Goal: Task Accomplishment & Management: Manage account settings

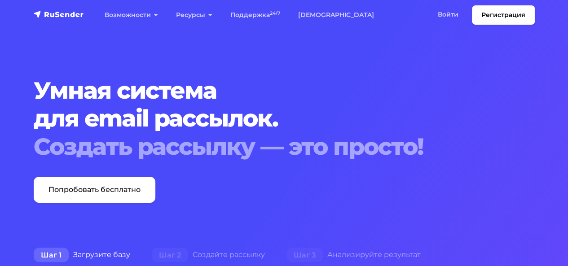
click at [443, 14] on link "Войти" at bounding box center [447, 14] width 39 height 18
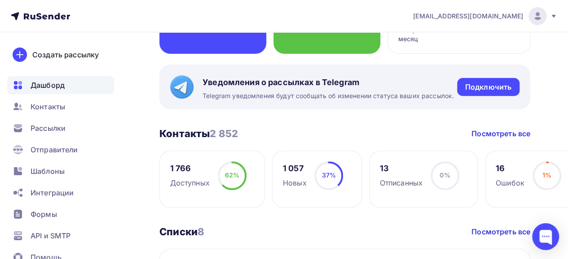
scroll to position [135, 0]
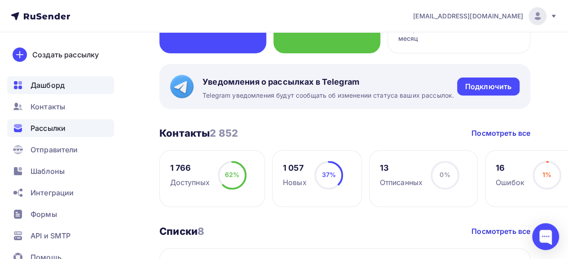
click at [42, 129] on span "Рассылки" at bounding box center [48, 128] width 35 height 11
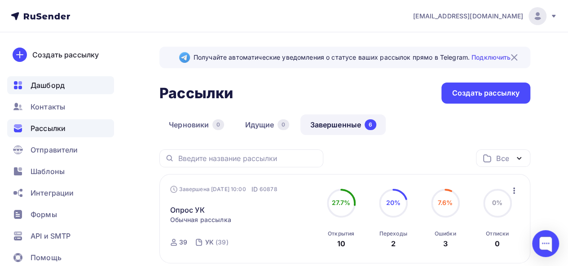
click at [49, 87] on span "Дашборд" at bounding box center [48, 85] width 34 height 11
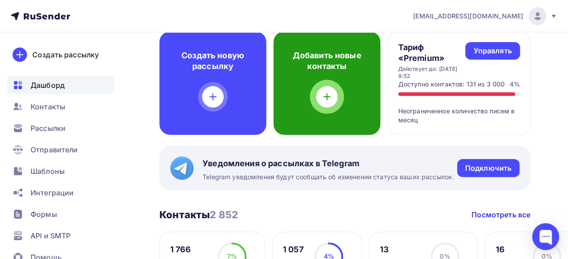
scroll to position [135, 0]
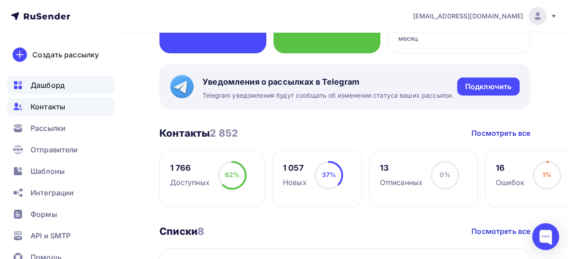
click at [26, 102] on div "Контакты" at bounding box center [60, 107] width 107 height 18
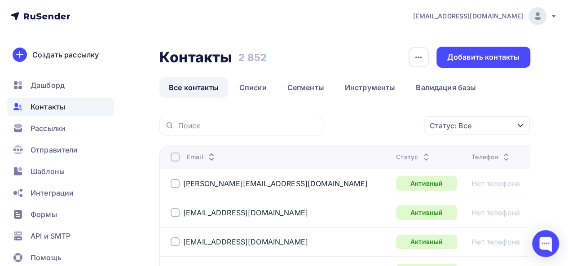
click at [502, 124] on div "Статус: Все" at bounding box center [477, 125] width 106 height 19
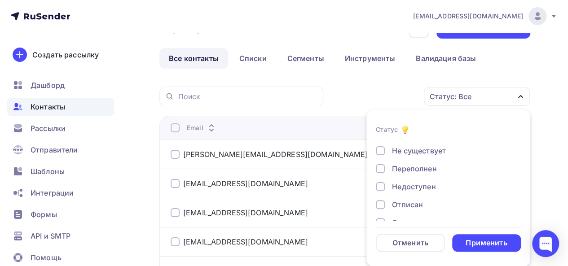
scroll to position [45, 0]
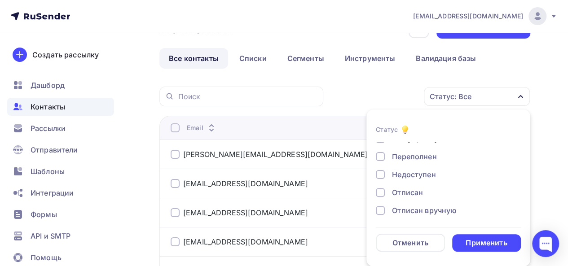
click at [425, 172] on div "Недоступен" at bounding box center [414, 174] width 44 height 11
click at [491, 242] on div "Применить" at bounding box center [485, 243] width 41 height 10
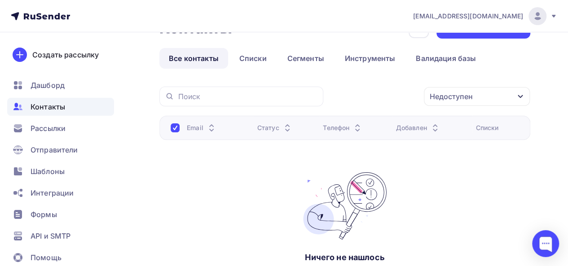
click at [463, 85] on div "Контакты Контакты 2 852 2 852 История импорта Добавить контакты Все контакты Сп…" at bounding box center [344, 167] width 371 height 300
click at [467, 100] on div "Недоступен" at bounding box center [450, 96] width 43 height 11
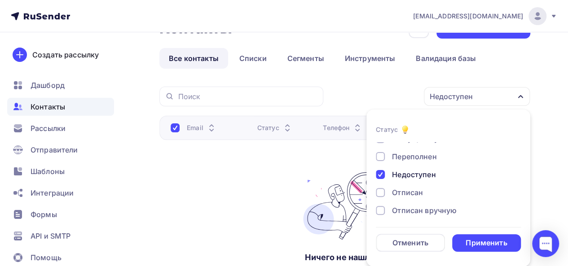
click at [407, 173] on div "Недоступен" at bounding box center [414, 174] width 44 height 11
click at [405, 192] on div "Отписан" at bounding box center [407, 192] width 31 height 11
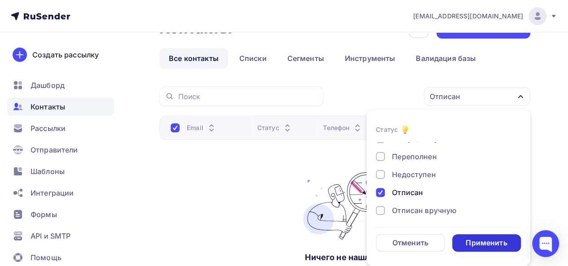
click at [490, 242] on div "Применить" at bounding box center [485, 243] width 41 height 10
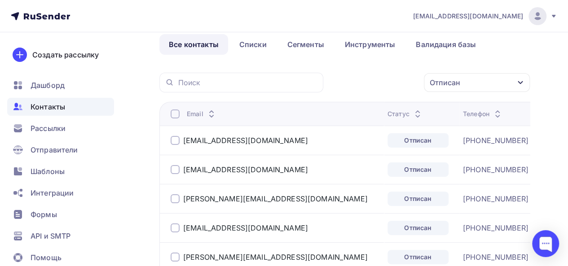
scroll to position [29, 0]
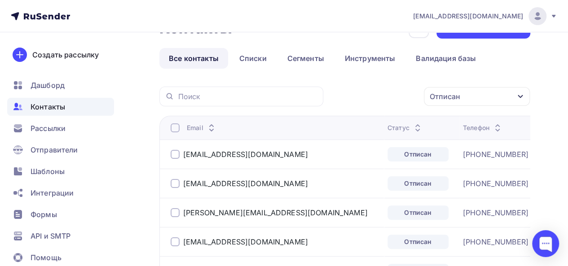
click at [171, 129] on div at bounding box center [174, 127] width 9 height 9
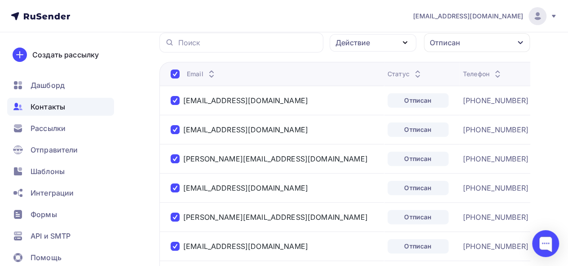
scroll to position [0, 0]
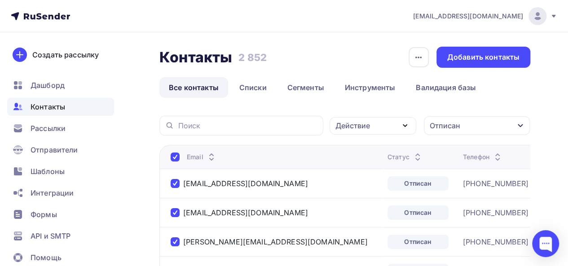
click at [384, 122] on div "Действие" at bounding box center [372, 125] width 87 height 17
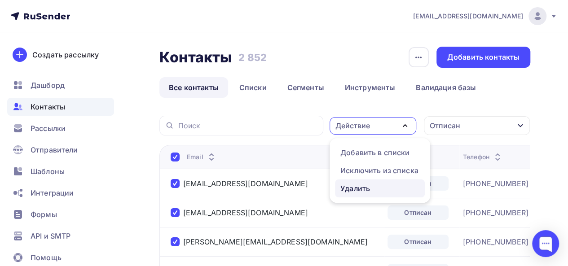
click at [350, 187] on div "Удалить" at bounding box center [355, 188] width 30 height 11
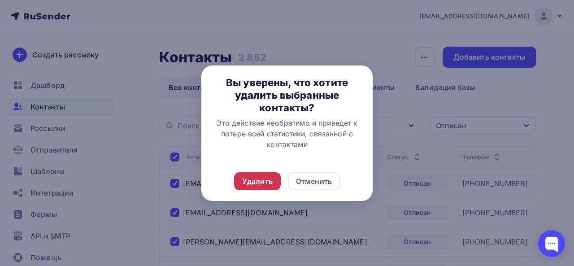
click at [262, 179] on div "Удалить" at bounding box center [257, 181] width 31 height 11
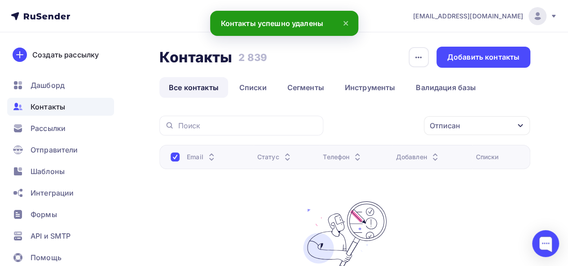
click at [444, 131] on div "Отписан" at bounding box center [444, 125] width 31 height 11
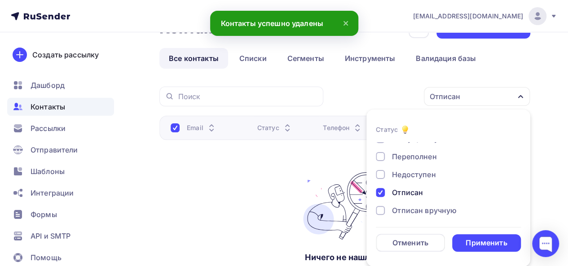
click at [398, 196] on div "Отписан" at bounding box center [407, 192] width 31 height 11
click at [408, 214] on div "Отписан вручную" at bounding box center [424, 210] width 65 height 11
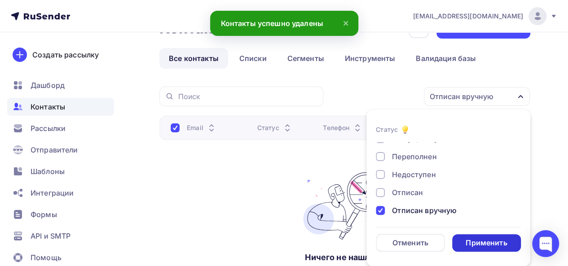
click at [492, 241] on div "Применить" at bounding box center [485, 243] width 41 height 10
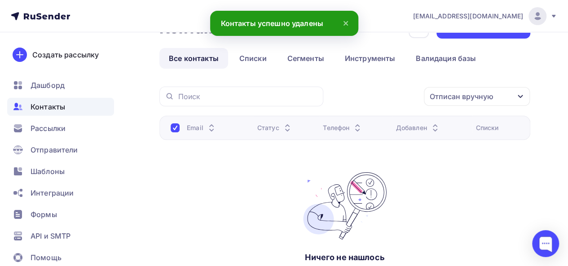
click at [466, 100] on div "Отписан вручную" at bounding box center [461, 96] width 64 height 11
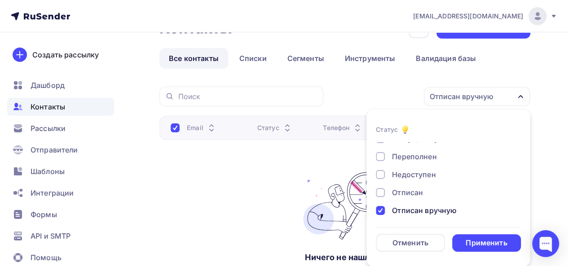
click at [415, 216] on div "Новый Активный Не существует Переполнен Недоступен Отписан Отписан вручную [GEO…" at bounding box center [448, 165] width 145 height 136
click at [415, 213] on div "Отписан вручную" at bounding box center [424, 210] width 65 height 11
click at [408, 155] on div "Переполнен" at bounding box center [414, 156] width 44 height 11
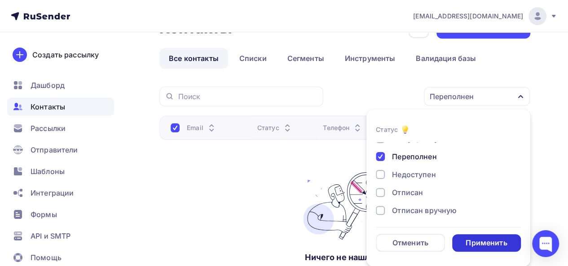
click at [477, 241] on div "Применить" at bounding box center [485, 243] width 41 height 10
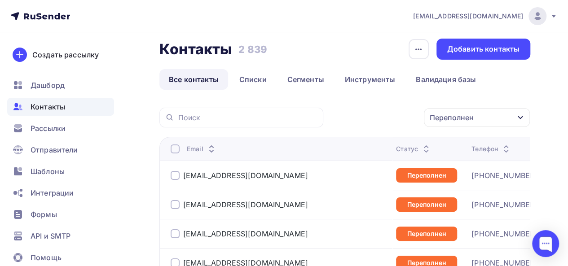
scroll to position [0, 0]
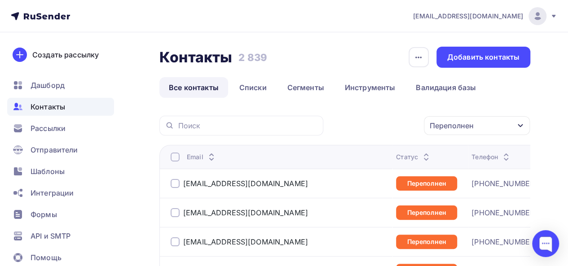
click at [173, 156] on div at bounding box center [174, 157] width 9 height 9
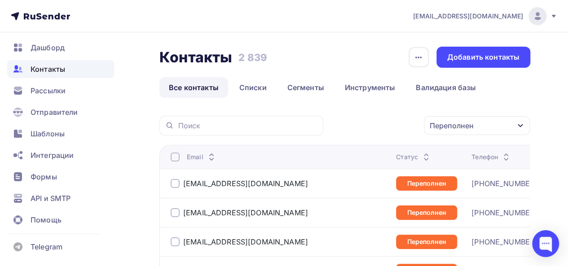
click at [172, 155] on div at bounding box center [174, 157] width 9 height 9
click at [390, 126] on div "Действие" at bounding box center [372, 125] width 87 height 17
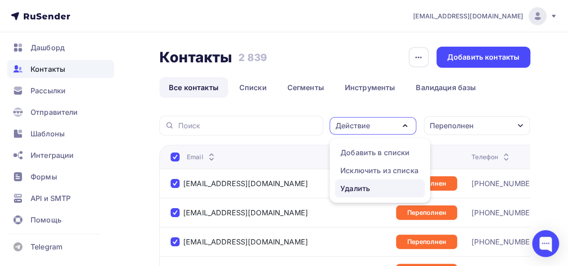
click at [358, 186] on div "Удалить" at bounding box center [355, 188] width 30 height 11
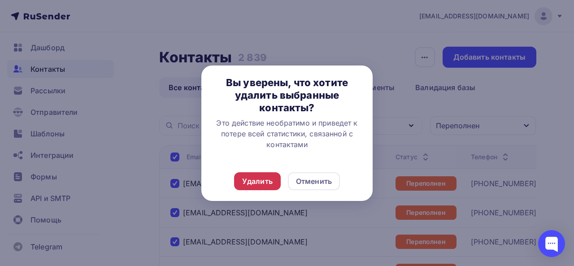
click at [258, 178] on div "Удалить" at bounding box center [257, 181] width 31 height 11
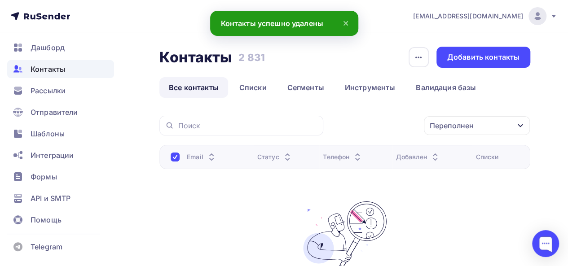
click at [463, 129] on div "Переполнен" at bounding box center [451, 125] width 44 height 11
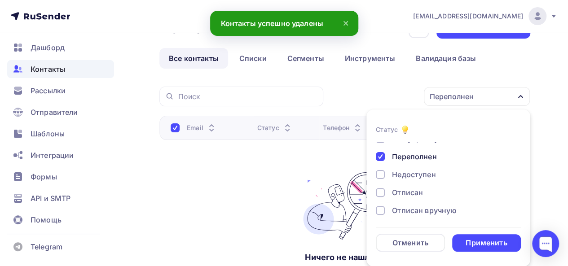
click at [404, 154] on div "Переполнен" at bounding box center [414, 156] width 44 height 11
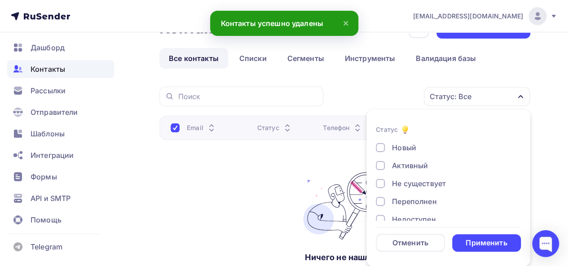
click at [411, 183] on div "Не существует" at bounding box center [419, 183] width 54 height 11
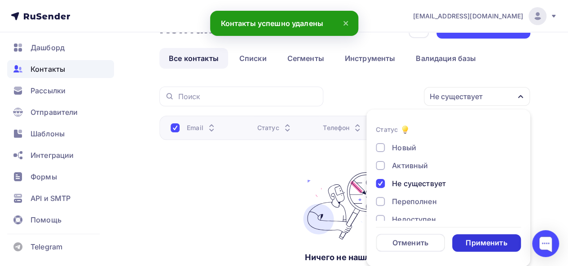
click at [491, 244] on div "Применить" at bounding box center [485, 243] width 41 height 10
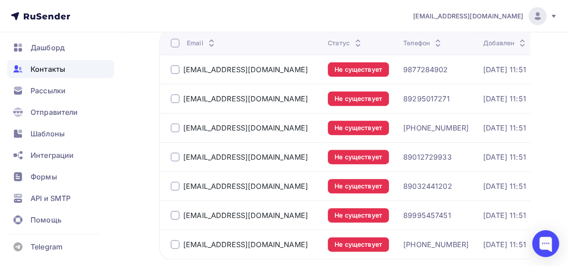
scroll to position [74, 0]
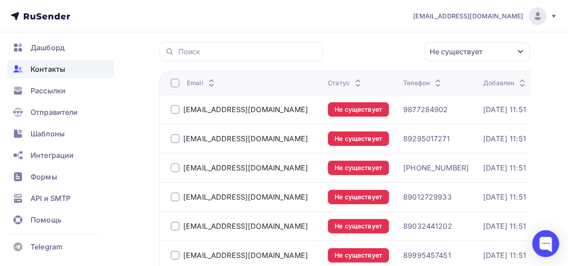
click at [175, 83] on div at bounding box center [174, 83] width 9 height 9
click at [176, 81] on div at bounding box center [174, 83] width 9 height 9
click at [359, 50] on div "Действие" at bounding box center [352, 51] width 35 height 11
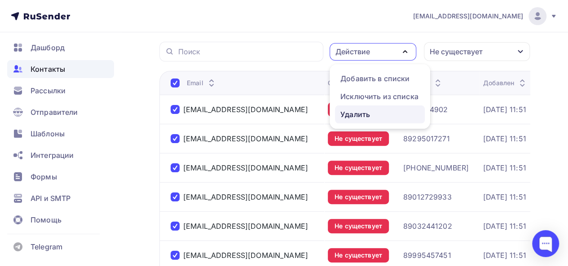
click at [363, 112] on div "Удалить" at bounding box center [355, 114] width 30 height 11
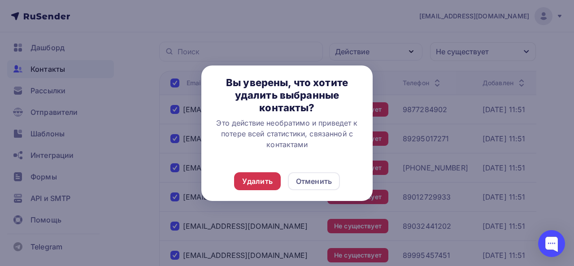
click at [257, 178] on div "Удалить" at bounding box center [257, 181] width 31 height 11
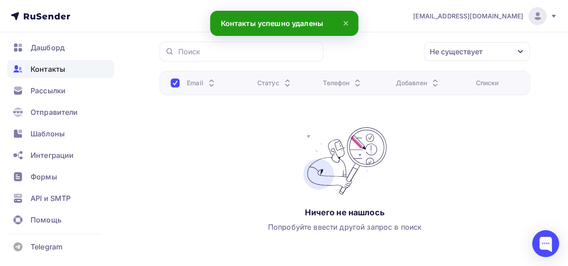
click at [466, 49] on div "Не существует" at bounding box center [455, 51] width 53 height 11
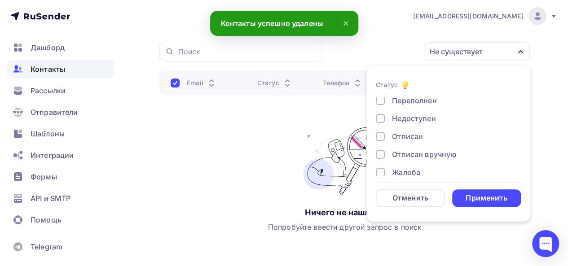
scroll to position [65, 0]
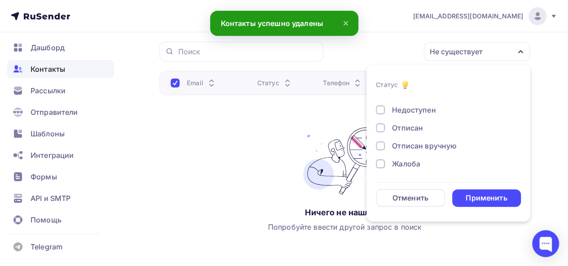
click at [407, 166] on div "Жалоба" at bounding box center [406, 163] width 28 height 11
click at [496, 196] on div "Применить" at bounding box center [485, 198] width 41 height 10
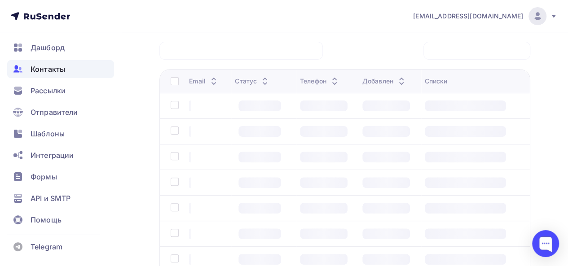
scroll to position [30, 0]
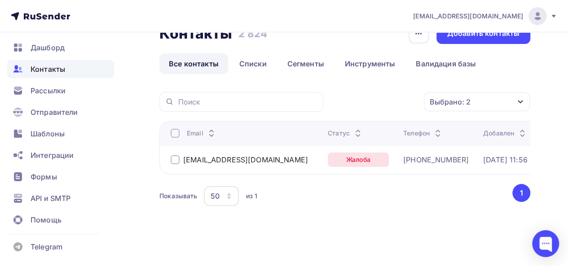
click at [174, 155] on div at bounding box center [174, 159] width 9 height 9
click at [379, 96] on div "Действие" at bounding box center [372, 101] width 87 height 17
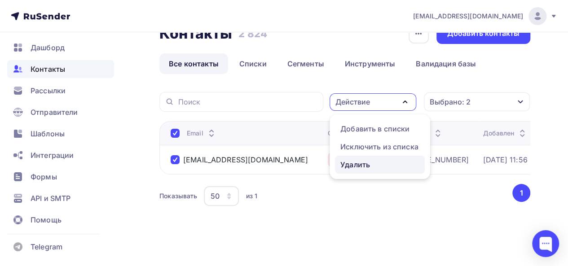
click at [352, 159] on div "Удалить" at bounding box center [355, 164] width 30 height 11
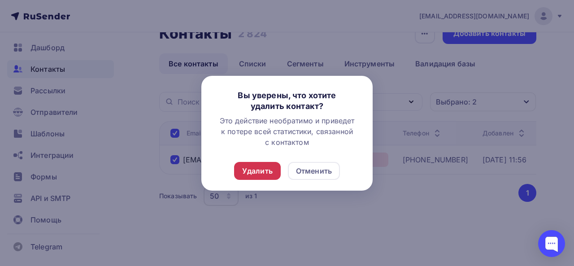
click at [256, 168] on div "Удалить" at bounding box center [257, 171] width 31 height 11
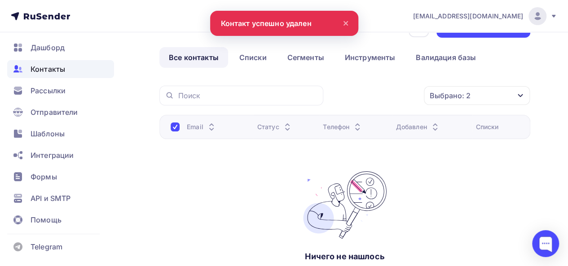
click at [516, 70] on div "Контакты Контакты 2 823 2 823 История импорта Добавить контакты Все контакты Сп…" at bounding box center [344, 167] width 371 height 300
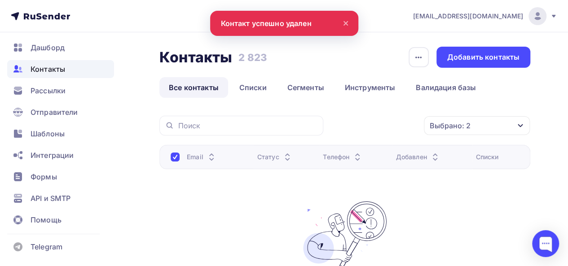
click at [488, 128] on div "Выбрано: 2" at bounding box center [477, 125] width 106 height 19
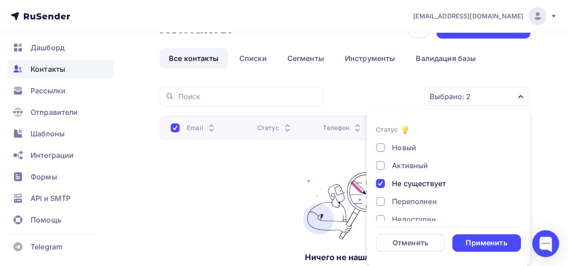
click at [421, 190] on div "Новый Активный Не существует Переполнен Недоступен Отписан Отписан вручную [GEO…" at bounding box center [448, 210] width 145 height 136
click at [422, 181] on div "Не существует" at bounding box center [419, 183] width 54 height 11
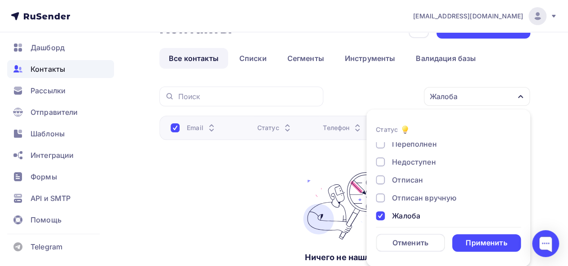
scroll to position [65, 0]
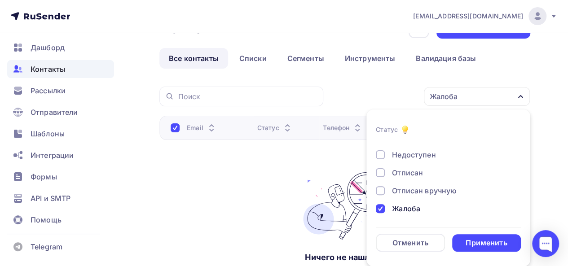
click at [409, 208] on div "Жалоба" at bounding box center [406, 208] width 28 height 11
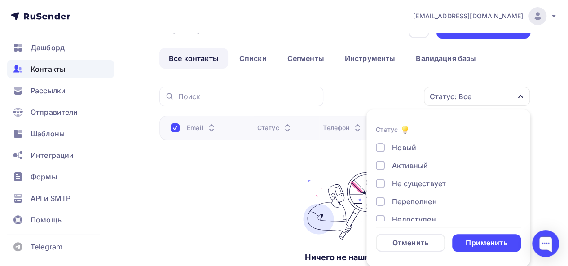
click at [407, 143] on div "Новый" at bounding box center [404, 147] width 24 height 11
click at [480, 243] on div "Применить" at bounding box center [485, 243] width 41 height 10
